Goal: Task Accomplishment & Management: Manage account settings

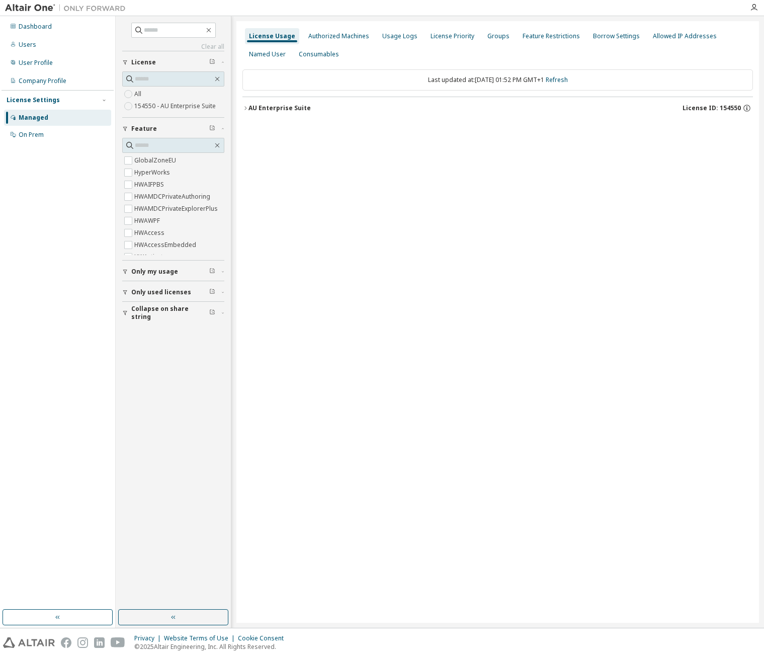
click at [243, 109] on icon "button" at bounding box center [245, 108] width 6 height 6
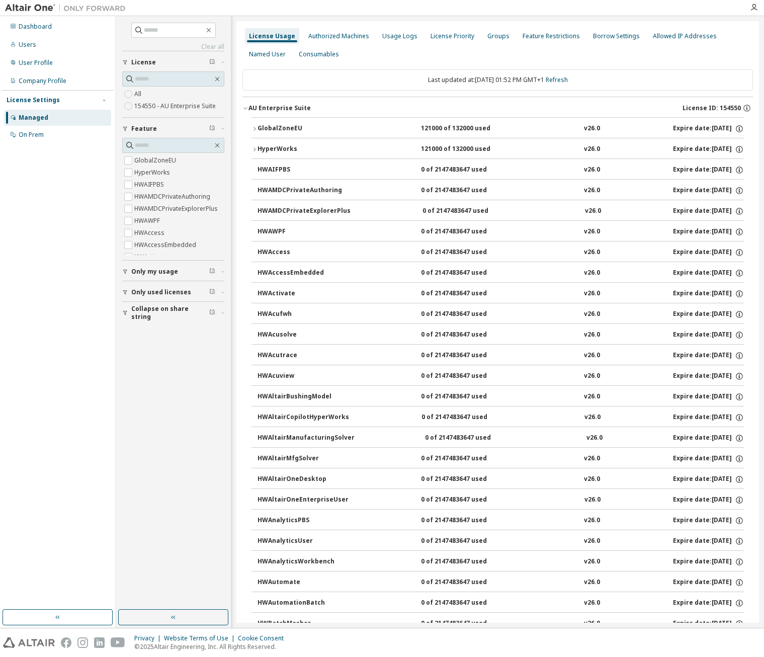
click at [257, 128] on icon "button" at bounding box center [254, 129] width 6 height 6
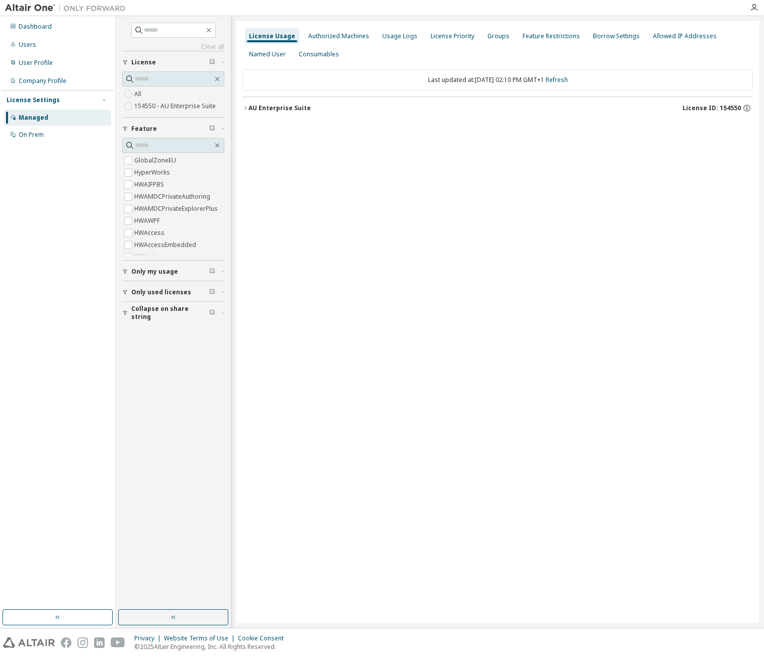
click at [247, 108] on icon "button" at bounding box center [245, 108] width 6 height 6
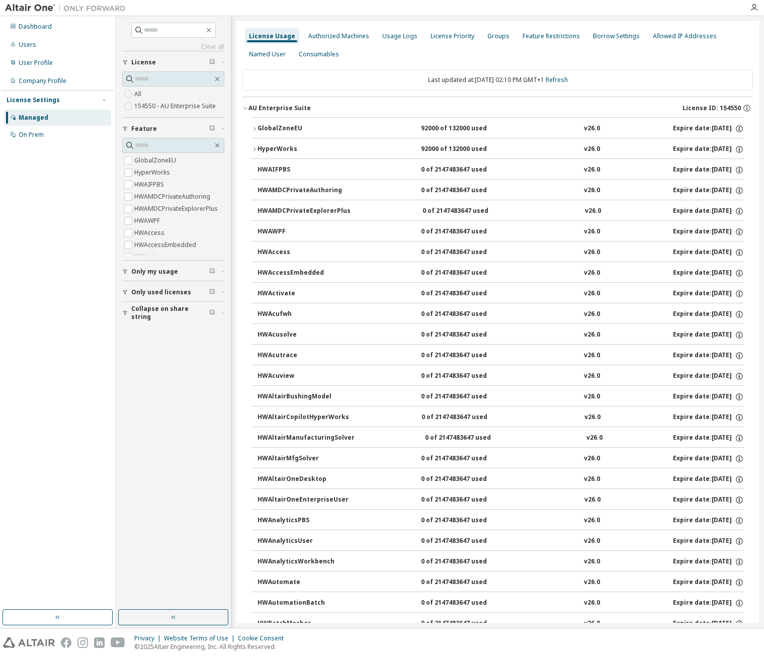
click at [256, 128] on icon "button" at bounding box center [254, 129] width 6 height 6
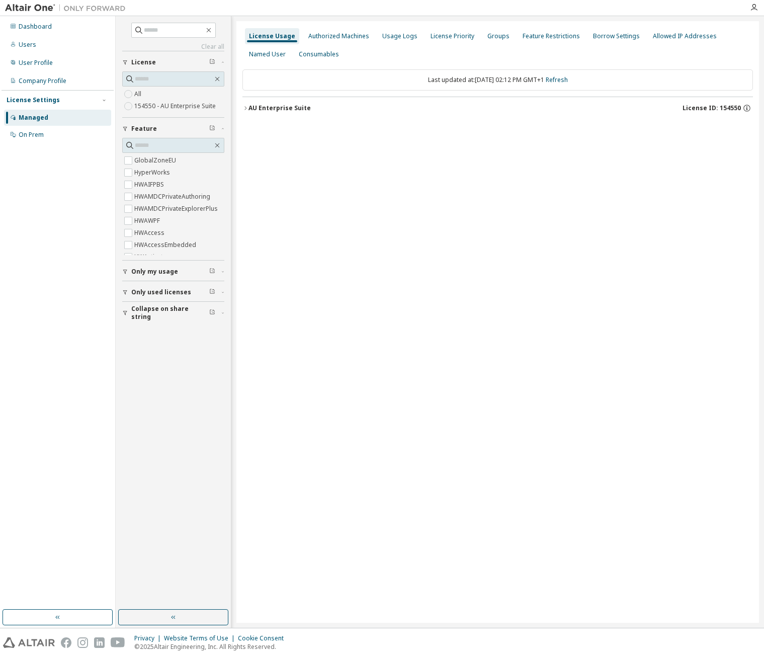
click at [250, 107] on div "AU Enterprise Suite" at bounding box center [279, 108] width 62 height 8
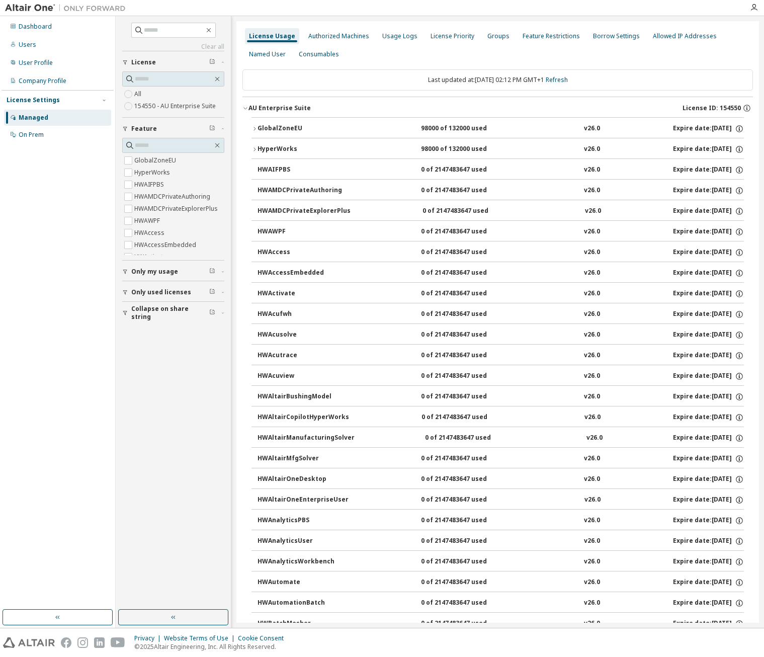
click at [254, 130] on icon "button" at bounding box center [254, 129] width 6 height 6
